Goal: Information Seeking & Learning: Learn about a topic

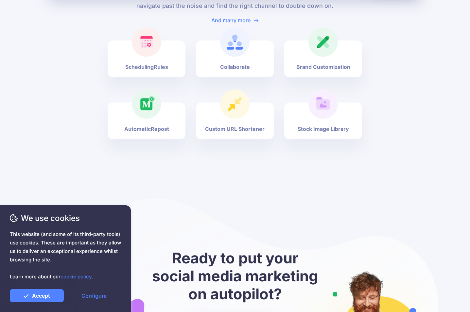
scroll to position [2491, 0]
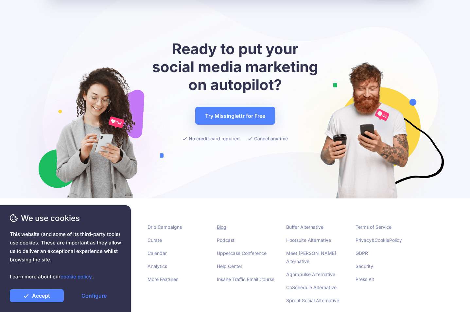
click at [223, 224] on link "Blog" at bounding box center [221, 227] width 9 height 6
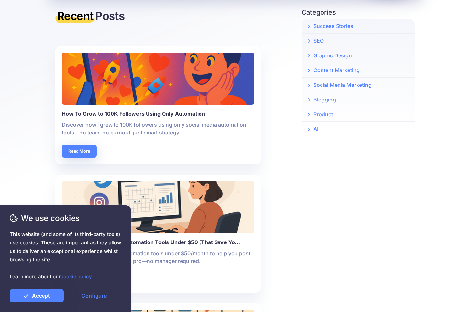
scroll to position [72, 0]
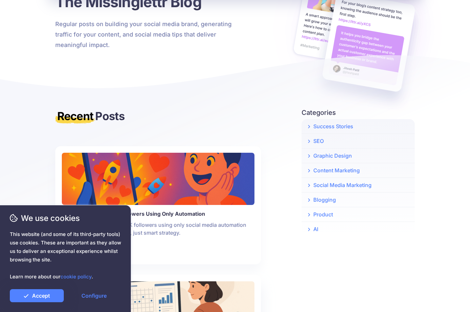
click at [179, 195] on img at bounding box center [158, 179] width 192 height 52
